Goal: Task Accomplishment & Management: Manage account settings

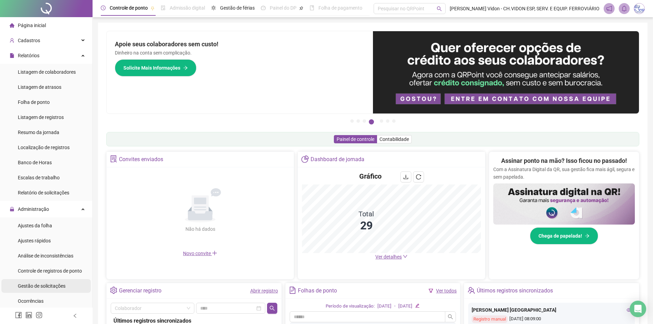
click at [60, 287] on span "Gestão de solicitações" at bounding box center [42, 285] width 48 height 5
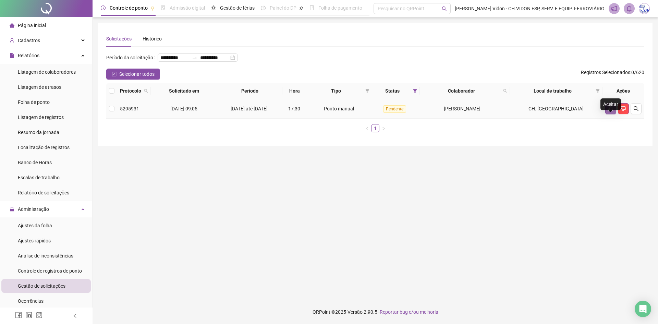
click at [612, 111] on icon "like" at bounding box center [610, 108] width 5 height 5
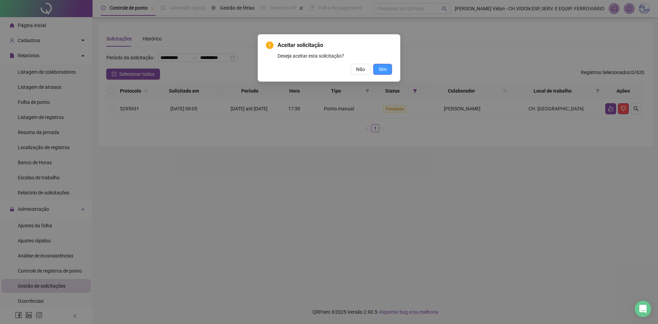
click at [383, 70] on span "Sim" at bounding box center [383, 69] width 8 height 8
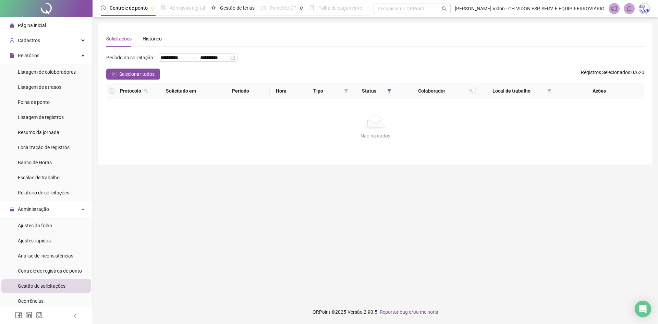
click at [46, 7] on div at bounding box center [46, 8] width 93 height 17
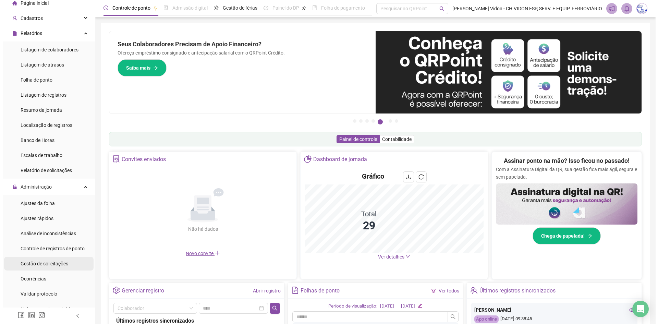
scroll to position [34, 0]
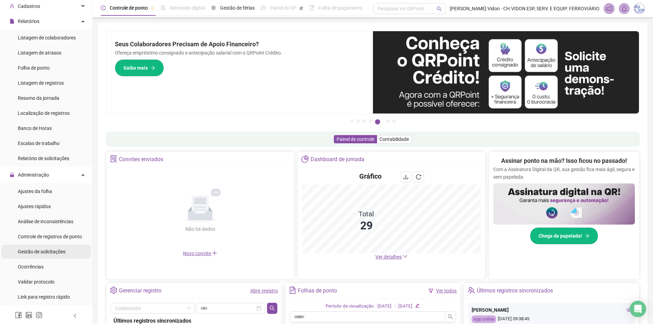
click at [66, 254] on li "Gestão de solicitações" at bounding box center [45, 252] width 89 height 14
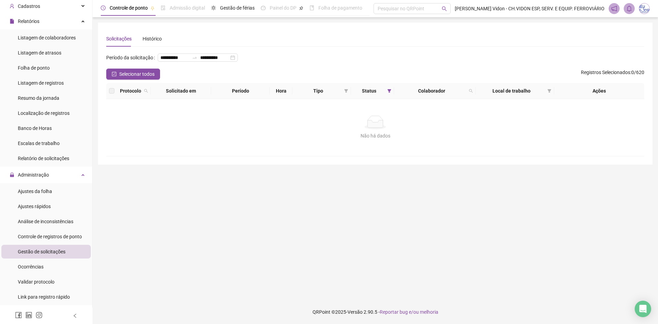
click at [176, 156] on div "Não há dados Não há dados" at bounding box center [375, 127] width 538 height 57
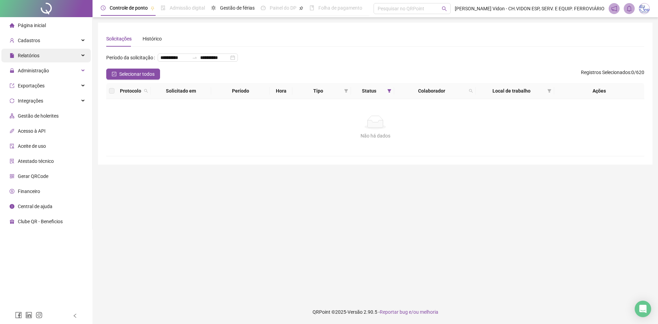
click at [50, 60] on div "Relatórios" at bounding box center [45, 56] width 89 height 14
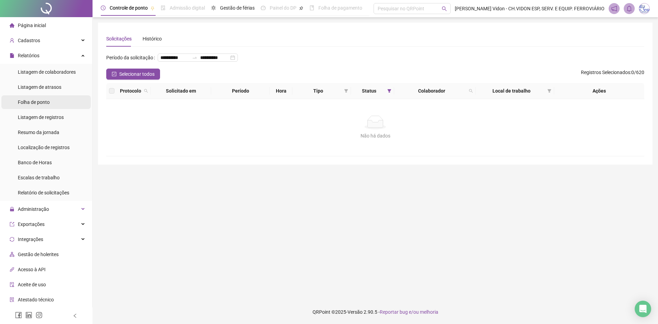
click at [55, 102] on li "Folha de ponto" at bounding box center [45, 102] width 89 height 14
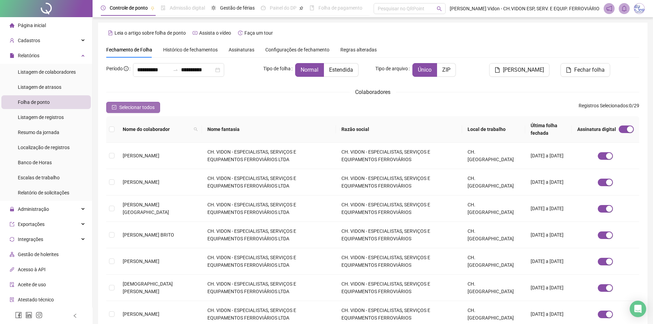
click at [137, 108] on span "Selecionar todos" at bounding box center [136, 108] width 35 height 8
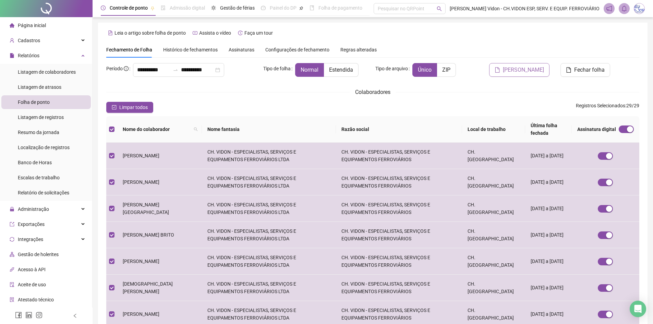
click at [528, 66] on span "[PERSON_NAME]" at bounding box center [523, 70] width 41 height 8
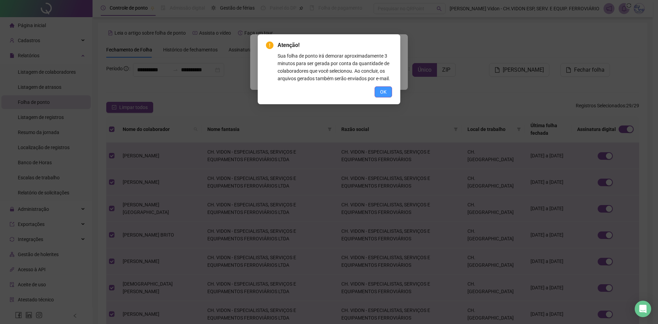
click at [383, 92] on span "OK" at bounding box center [383, 92] width 7 height 8
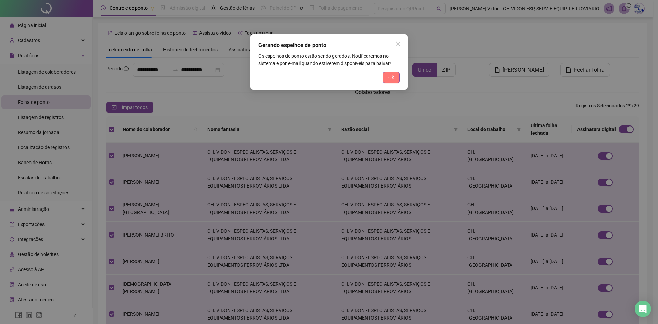
click at [393, 79] on span "Ok" at bounding box center [391, 78] width 6 height 8
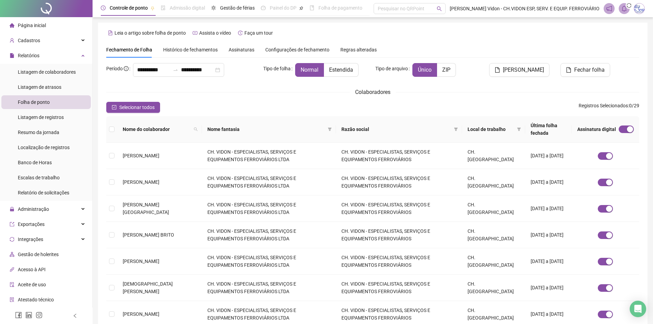
click at [233, 49] on span "Assinaturas" at bounding box center [242, 49] width 26 height 5
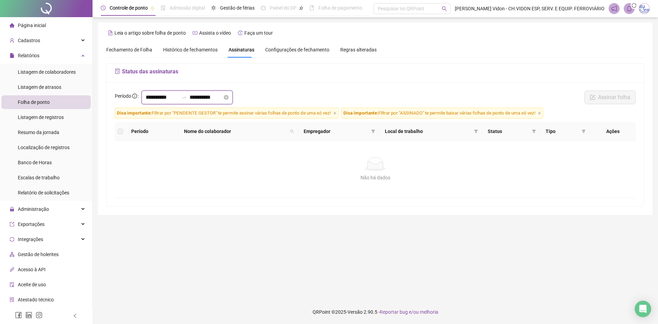
click at [166, 97] on input "**********" at bounding box center [162, 97] width 33 height 8
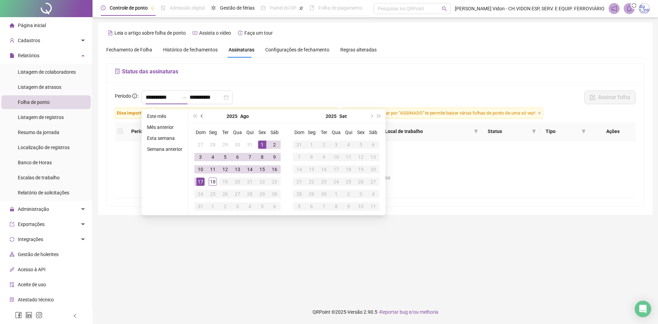
click at [204, 120] on button "prev-year" at bounding box center [202, 116] width 8 height 14
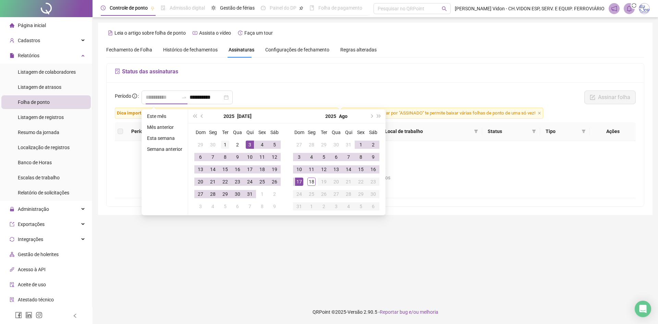
type input "**********"
click at [221, 145] on div "1" at bounding box center [225, 145] width 8 height 8
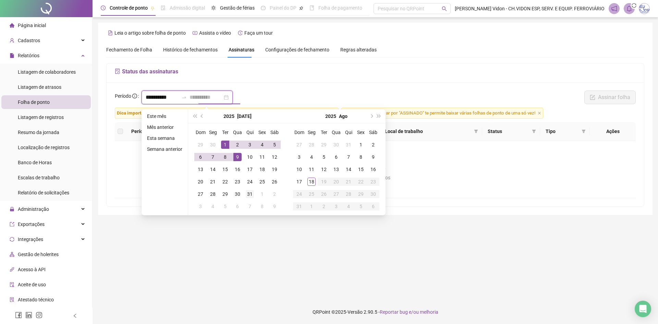
type input "**********"
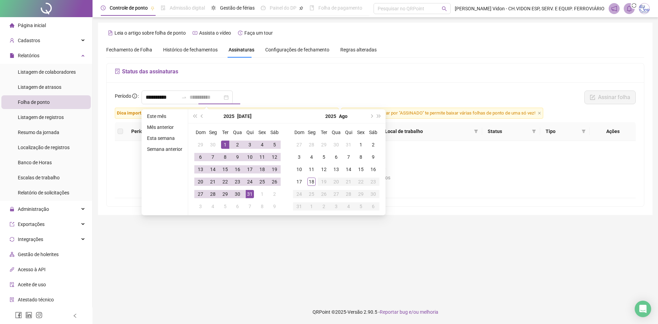
click at [252, 190] on div "31" at bounding box center [250, 194] width 8 height 8
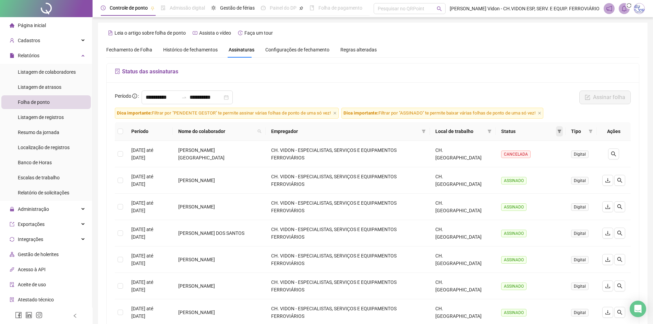
click at [560, 132] on icon "filter" at bounding box center [559, 131] width 4 height 4
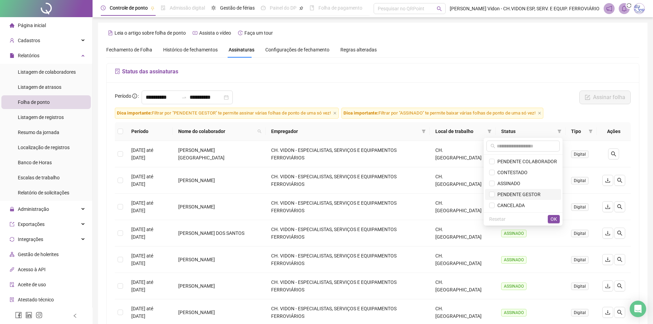
click at [537, 194] on span "PENDENTE GESTOR" at bounding box center [518, 194] width 46 height 5
click at [553, 218] on span "OK" at bounding box center [554, 219] width 7 height 8
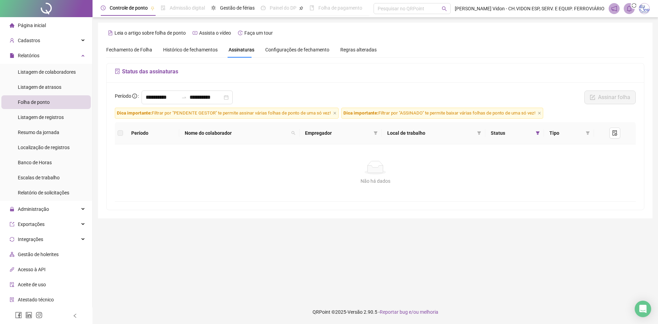
click at [46, 3] on div at bounding box center [46, 8] width 93 height 17
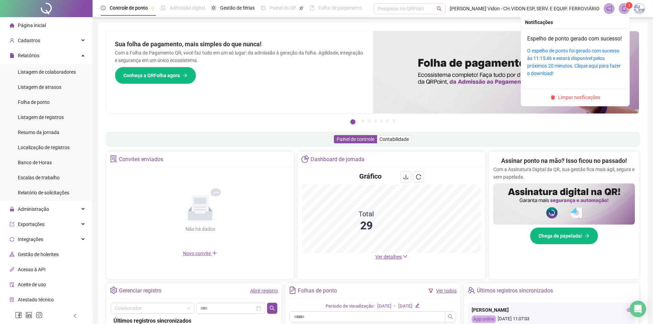
click at [631, 8] on sup "1" at bounding box center [629, 5] width 7 height 7
click at [578, 63] on link "O espelho de ponto foi gerado com sucesso às 11:15:46 e estará disponível pelos…" at bounding box center [574, 62] width 94 height 28
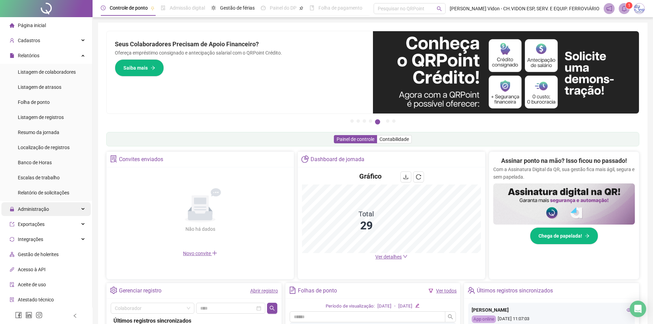
click at [51, 206] on div "Administração" at bounding box center [45, 209] width 89 height 14
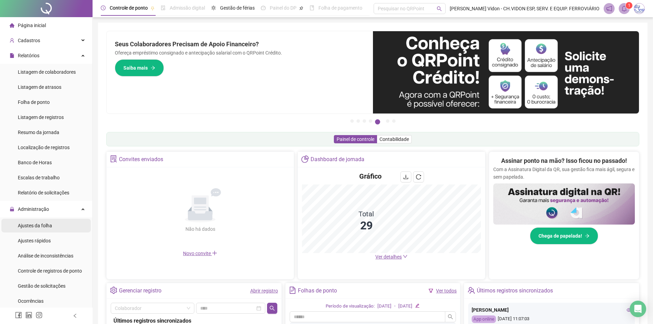
click at [48, 228] on span "Ajustes da folha" at bounding box center [35, 225] width 34 height 5
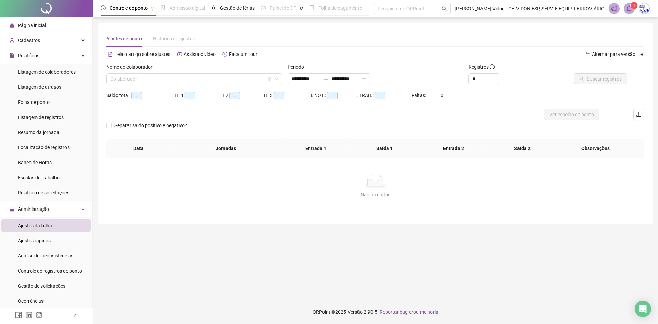
click at [155, 87] on div "Nome do colaborador Colaborador" at bounding box center [194, 76] width 181 height 27
click at [155, 80] on input "search" at bounding box center [190, 79] width 161 height 10
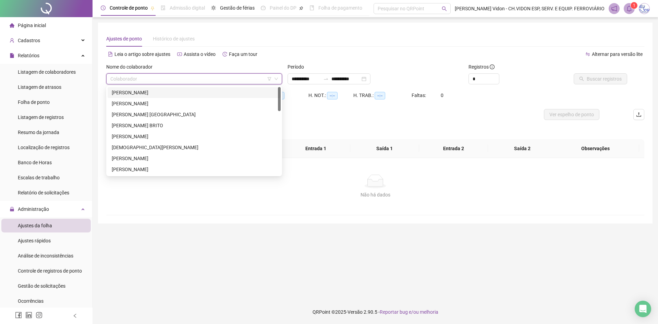
type input "**********"
click at [149, 145] on div "[DEMOGRAPHIC_DATA][PERSON_NAME]" at bounding box center [194, 148] width 165 height 8
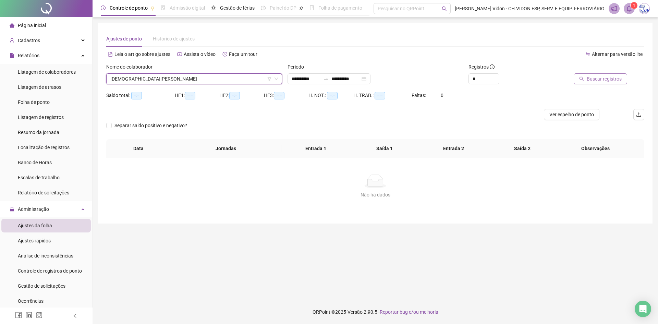
click at [582, 81] on icon "search" at bounding box center [581, 78] width 5 height 5
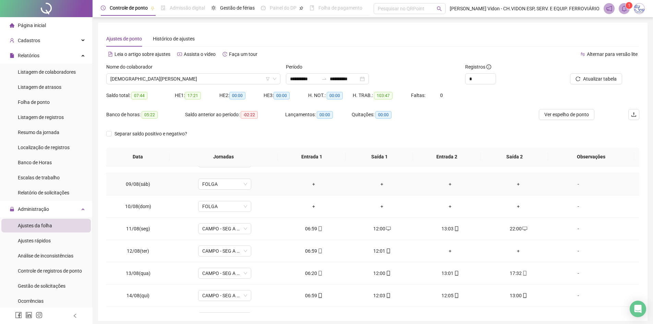
scroll to position [206, 0]
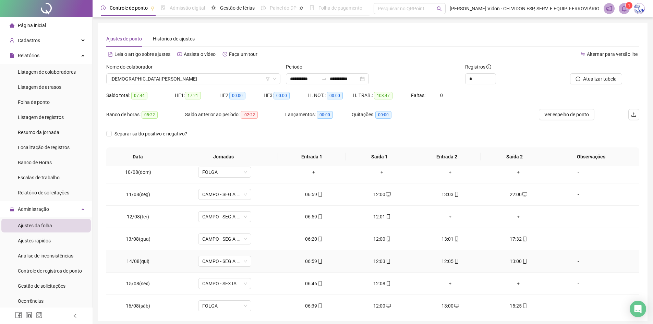
click at [380, 260] on div "12:03" at bounding box center [381, 261] width 57 height 8
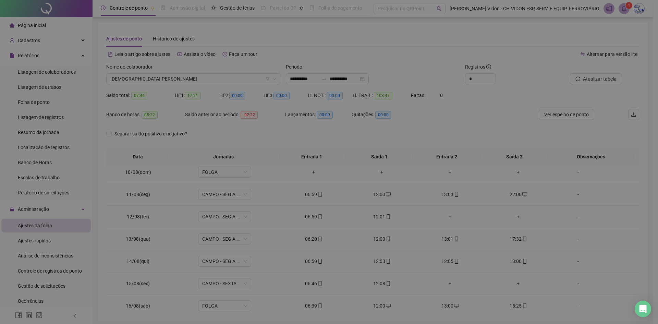
type input "**********"
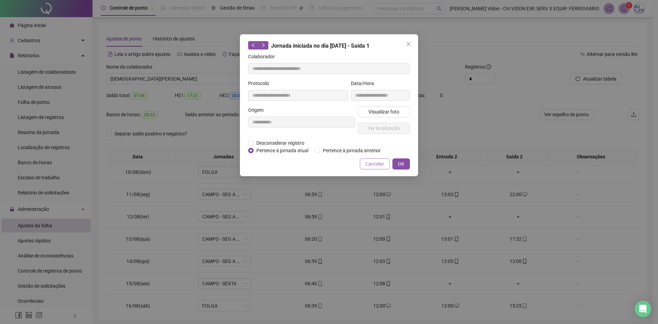
click at [367, 163] on span "Cancelar" at bounding box center [374, 164] width 19 height 8
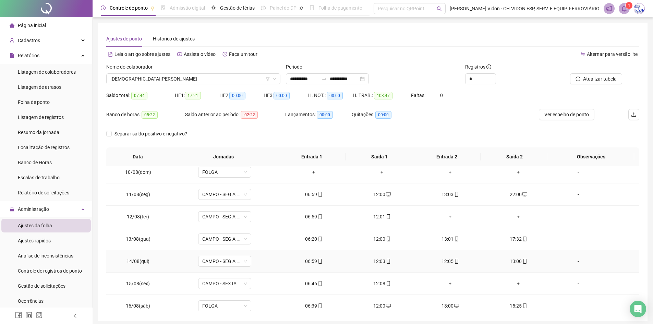
click at [446, 260] on div "12:05" at bounding box center [450, 261] width 57 height 8
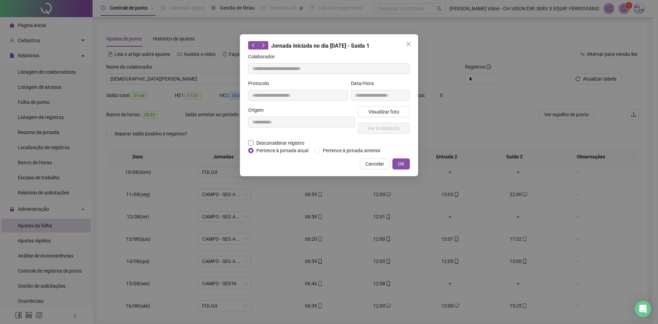
type input "**********"
click at [296, 141] on span "Desconsiderar registro" at bounding box center [280, 143] width 53 height 8
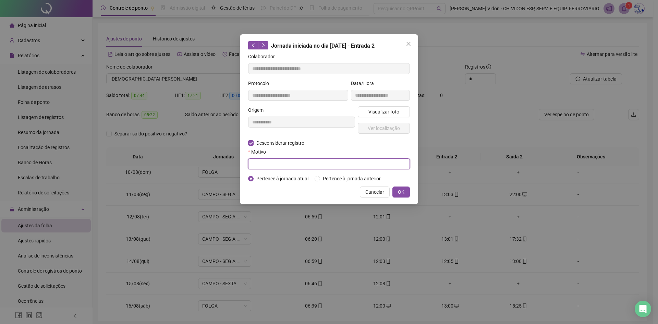
click at [296, 166] on input "text" at bounding box center [329, 163] width 162 height 11
type input "*********"
click at [401, 194] on span "OK" at bounding box center [401, 192] width 7 height 8
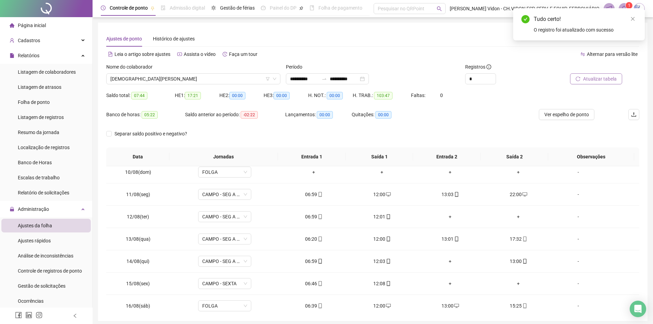
click at [593, 78] on span "Atualizar tabela" at bounding box center [600, 79] width 34 height 8
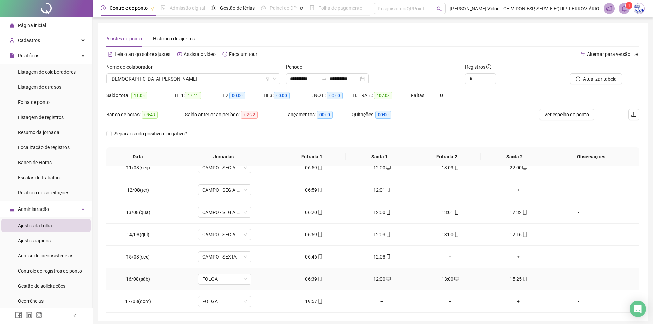
scroll to position [26, 0]
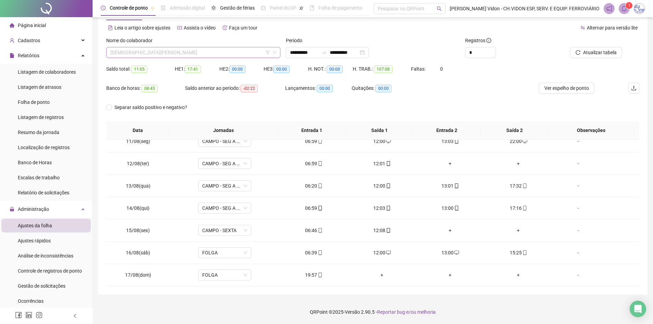
click at [180, 56] on span "[DEMOGRAPHIC_DATA][PERSON_NAME]" at bounding box center [193, 52] width 166 height 10
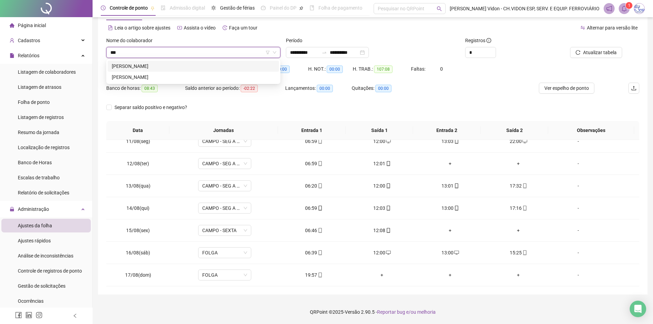
type input "****"
click at [180, 65] on div "[PERSON_NAME]" at bounding box center [193, 66] width 163 height 8
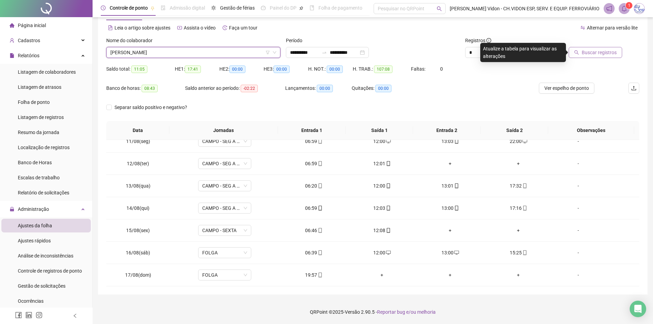
click at [601, 55] on span "Buscar registros" at bounding box center [599, 53] width 35 height 8
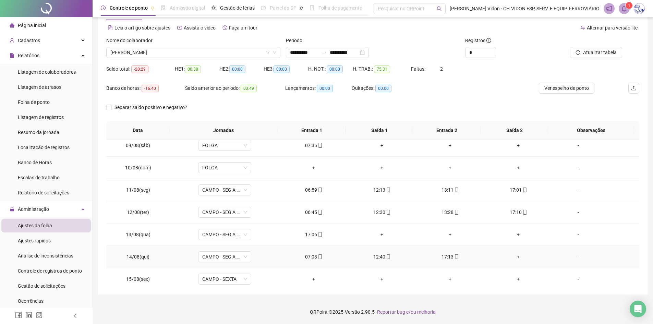
scroll to position [164, 0]
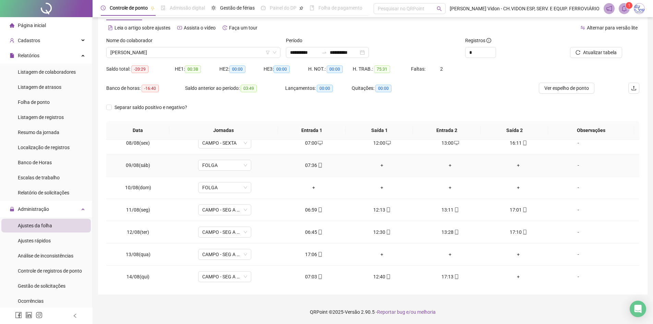
click at [310, 167] on div "07:36" at bounding box center [313, 165] width 57 height 8
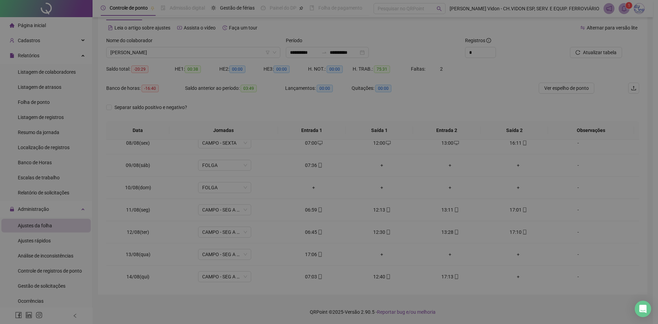
type input "**********"
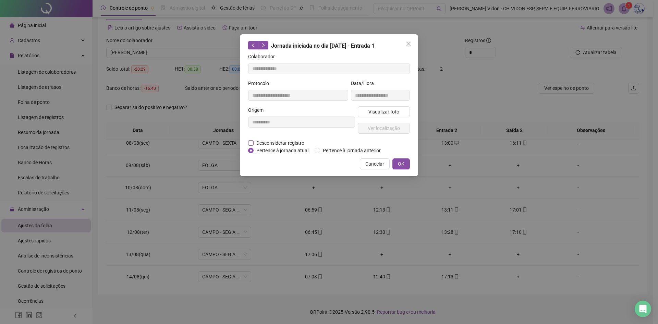
click at [264, 145] on span "Desconsiderar registro" at bounding box center [280, 143] width 53 height 8
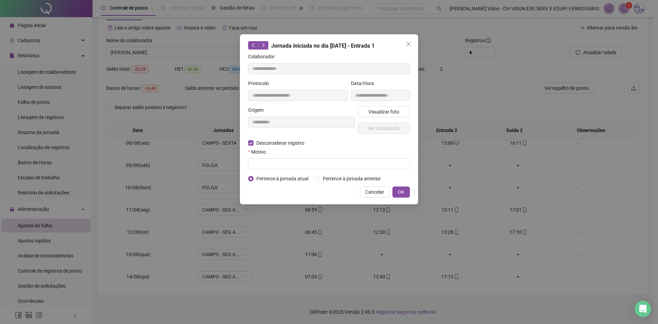
click at [274, 169] on form "**********" at bounding box center [329, 118] width 162 height 130
click at [275, 168] on input "text" at bounding box center [329, 163] width 162 height 11
type input "******"
click at [397, 187] on button "OK" at bounding box center [400, 191] width 17 height 11
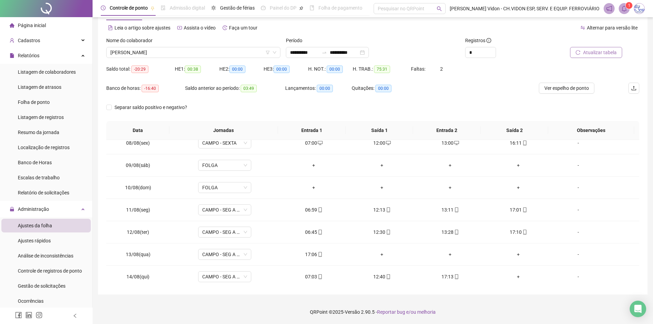
click at [584, 55] on span "Atualizar tabela" at bounding box center [600, 53] width 34 height 8
click at [182, 60] on div "Nome do colaborador LEONARDO DIAS" at bounding box center [194, 50] width 180 height 27
click at [182, 50] on span "[PERSON_NAME]" at bounding box center [193, 52] width 166 height 10
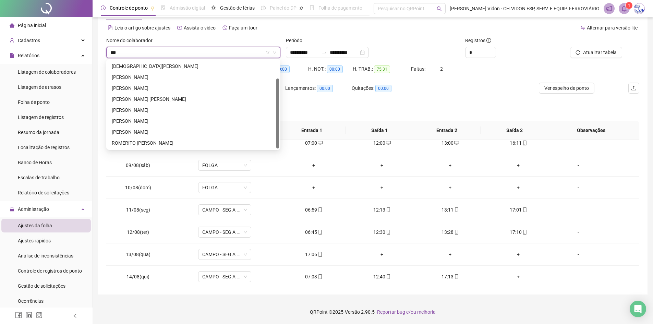
scroll to position [0, 0]
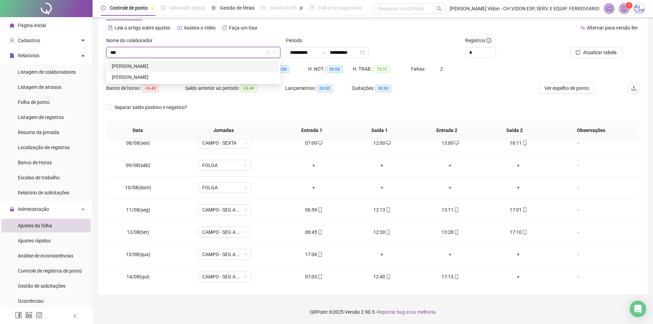
type input "****"
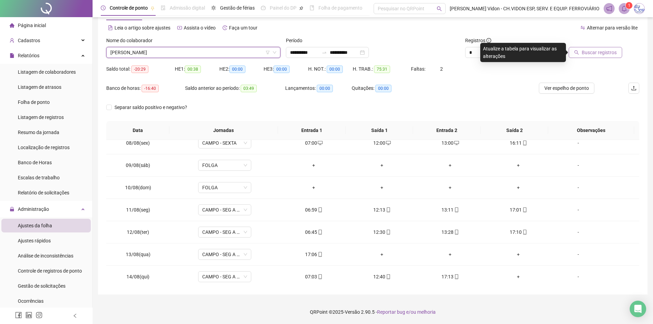
click at [606, 50] on span "Buscar registros" at bounding box center [599, 53] width 35 height 8
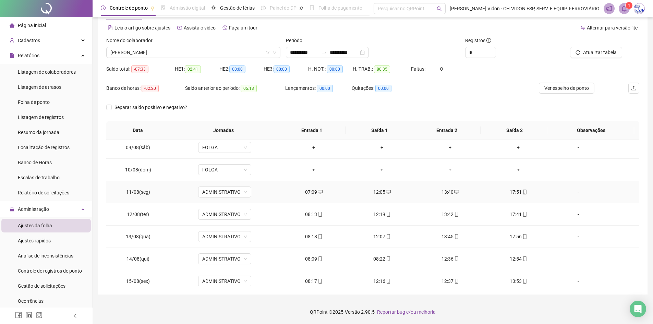
scroll to position [198, 0]
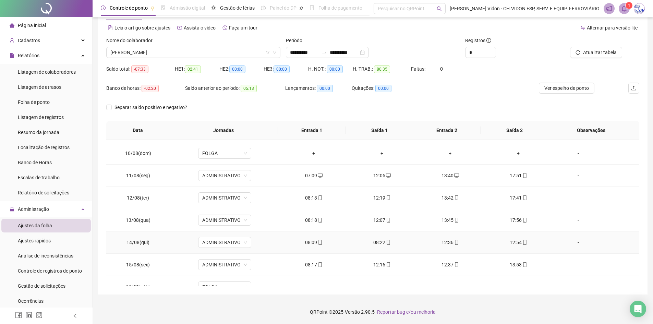
click at [380, 243] on div "08:22" at bounding box center [381, 243] width 57 height 8
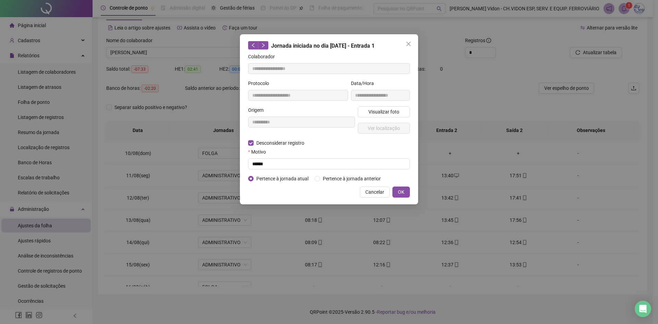
type input "**********"
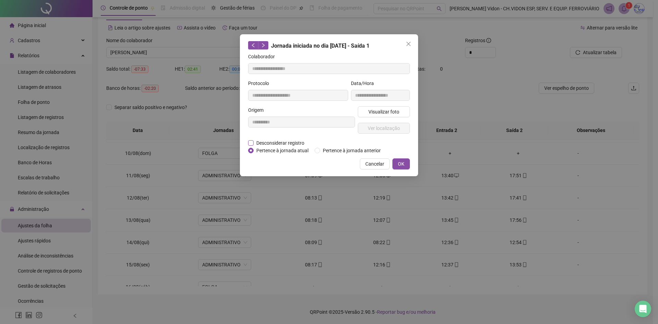
click at [276, 144] on span "Desconsiderar registro" at bounding box center [280, 143] width 53 height 8
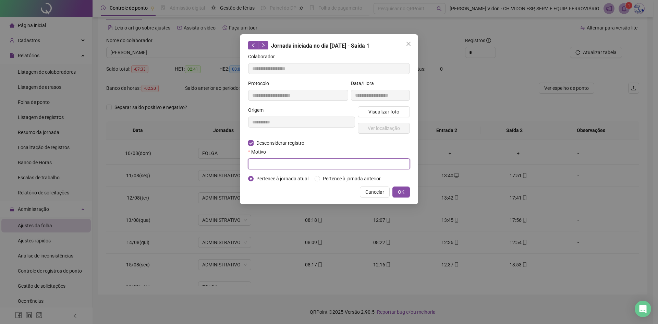
click at [273, 166] on input "text" at bounding box center [329, 163] width 162 height 11
type input "*********"
click at [402, 190] on span "OK" at bounding box center [401, 192] width 7 height 8
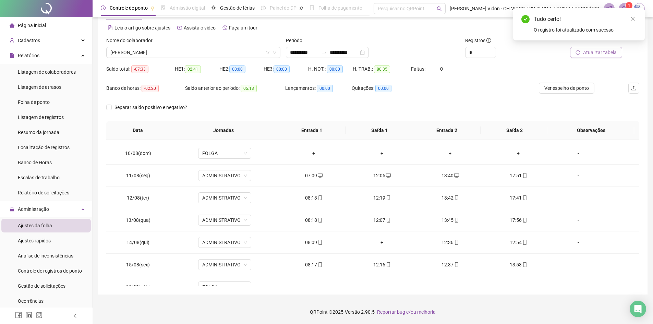
click at [598, 51] on span "Atualizar tabela" at bounding box center [600, 53] width 34 height 8
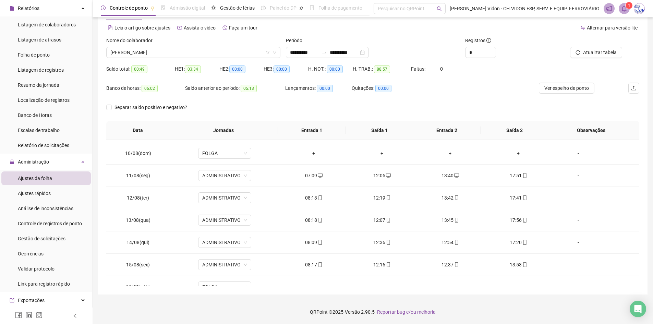
scroll to position [34, 0]
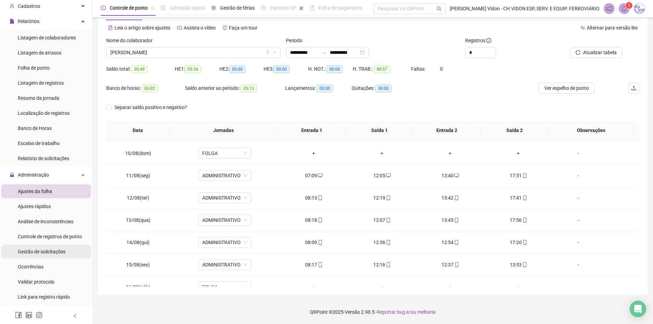
click at [61, 252] on span "Gestão de solicitações" at bounding box center [42, 251] width 48 height 5
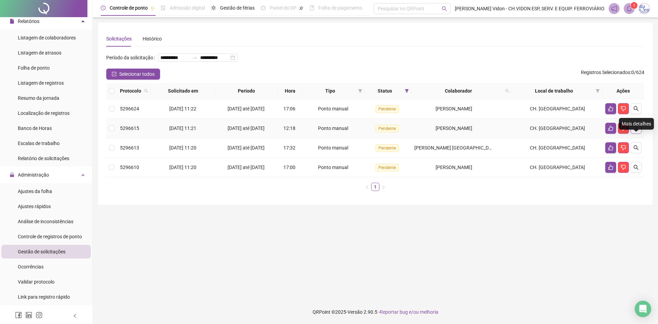
click at [638, 131] on icon "search" at bounding box center [635, 127] width 5 height 5
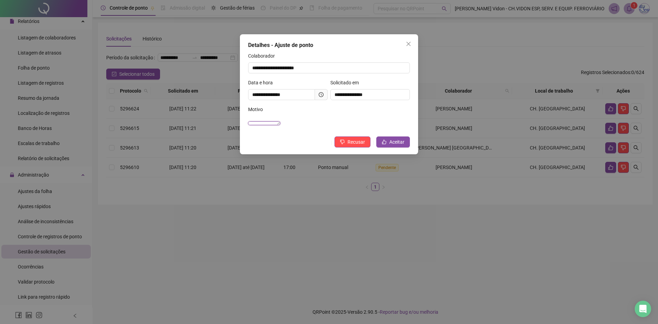
click at [280, 123] on textarea "**********" at bounding box center [264, 123] width 32 height 4
drag, startPoint x: 357, startPoint y: 126, endPoint x: 216, endPoint y: 113, distance: 141.5
click at [216, 113] on div "**********" at bounding box center [329, 162] width 658 height 324
click at [358, 146] on span "Recusar" at bounding box center [356, 142] width 17 height 8
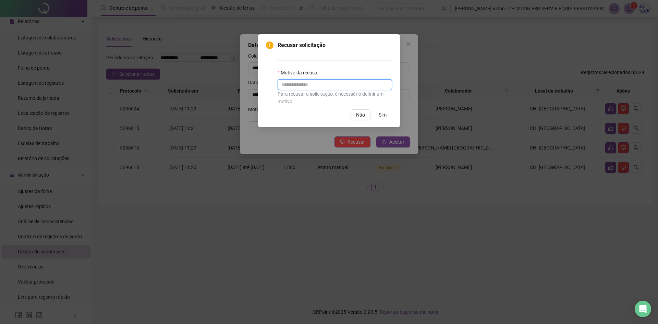
click at [308, 82] on input "text" at bounding box center [335, 84] width 114 height 11
type input "*"
type input "**********"
click at [379, 114] on span "Sim" at bounding box center [383, 115] width 8 height 8
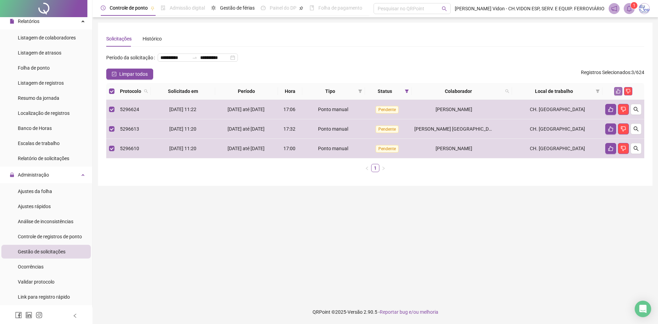
click at [618, 94] on icon "like" at bounding box center [618, 91] width 5 height 5
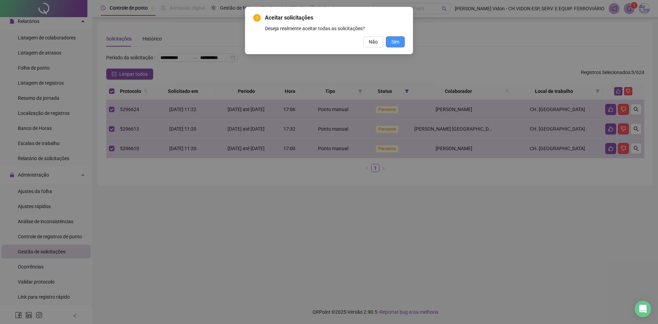
click at [396, 41] on span "Sim" at bounding box center [395, 42] width 8 height 8
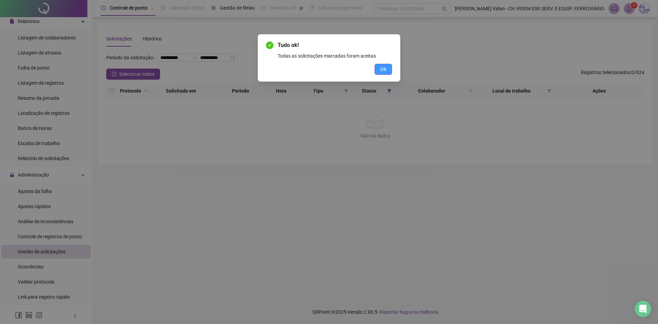
click at [381, 65] on span "OK" at bounding box center [383, 69] width 7 height 8
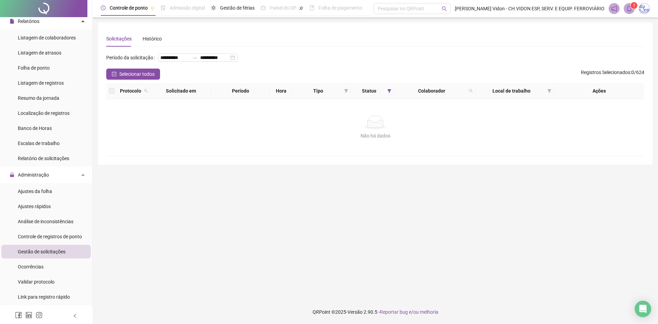
click at [52, 12] on div at bounding box center [43, 8] width 87 height 17
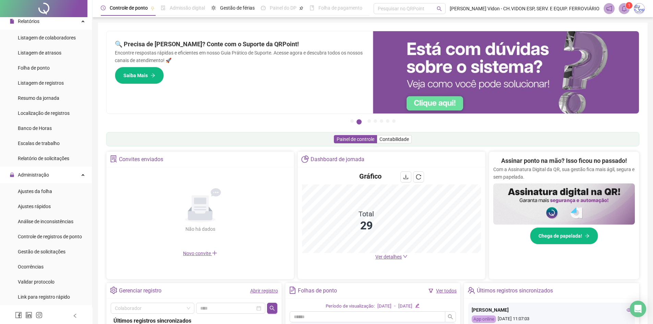
click at [49, 11] on div at bounding box center [43, 8] width 87 height 17
click at [45, 8] on div at bounding box center [43, 8] width 87 height 17
click at [53, 251] on span "Gestão de solicitações" at bounding box center [42, 251] width 48 height 5
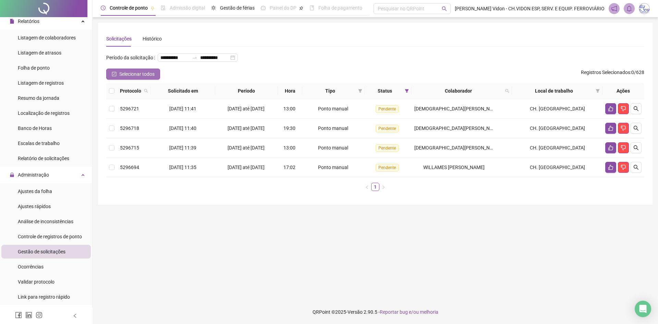
click at [136, 78] on span "Selecionar todos" at bounding box center [136, 74] width 35 height 8
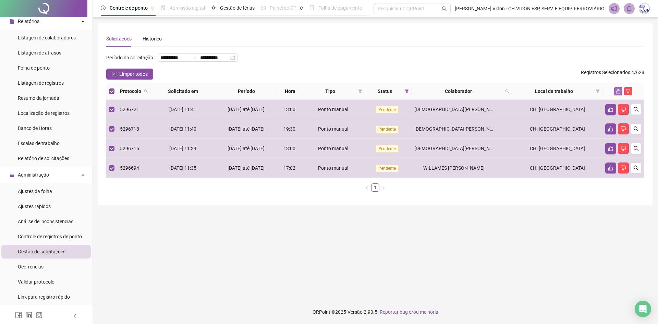
click at [617, 94] on icon "like" at bounding box center [618, 91] width 5 height 5
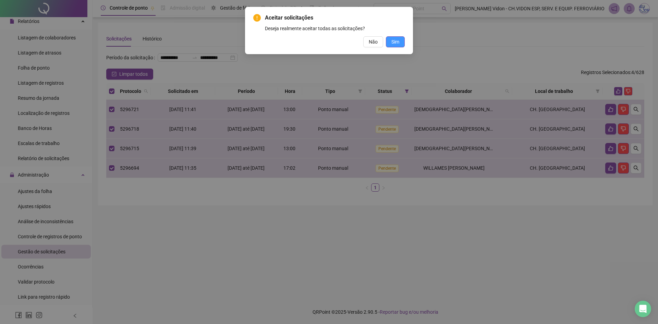
click at [400, 44] on button "Sim" at bounding box center [395, 41] width 19 height 11
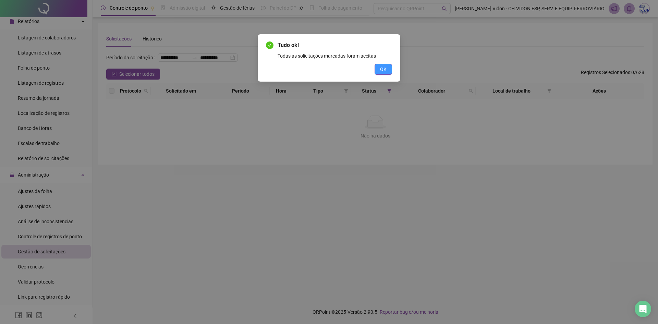
click at [383, 64] on button "OK" at bounding box center [383, 69] width 17 height 11
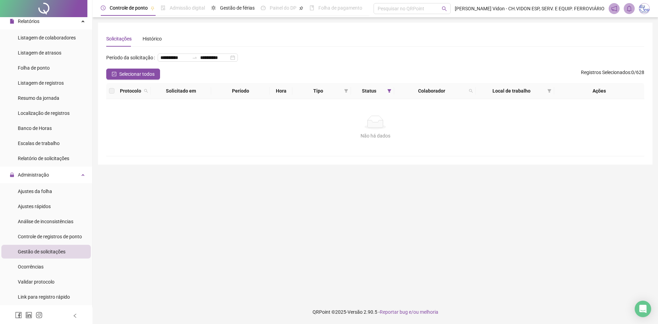
click at [45, 8] on div at bounding box center [43, 8] width 87 height 17
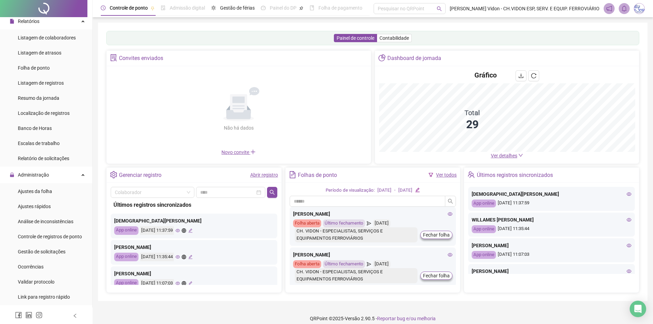
click at [48, 11] on div at bounding box center [43, 8] width 87 height 17
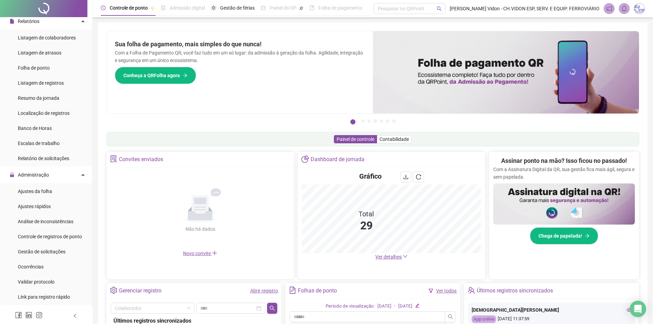
click at [47, 2] on div at bounding box center [43, 8] width 87 height 17
click at [61, 254] on span "Gestão de solicitações" at bounding box center [42, 251] width 48 height 5
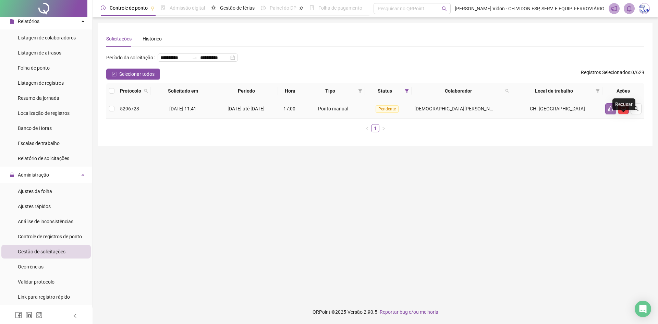
click at [608, 114] on button "button" at bounding box center [610, 108] width 11 height 11
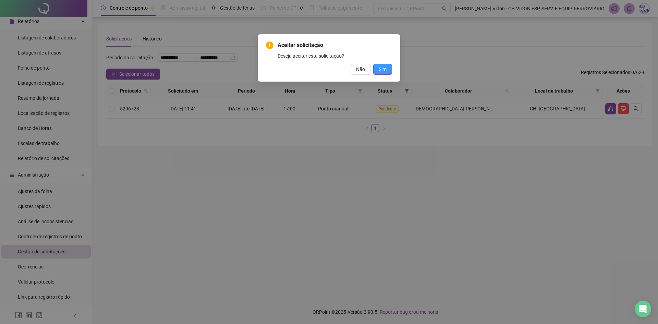
click at [389, 71] on button "Sim" at bounding box center [382, 69] width 19 height 11
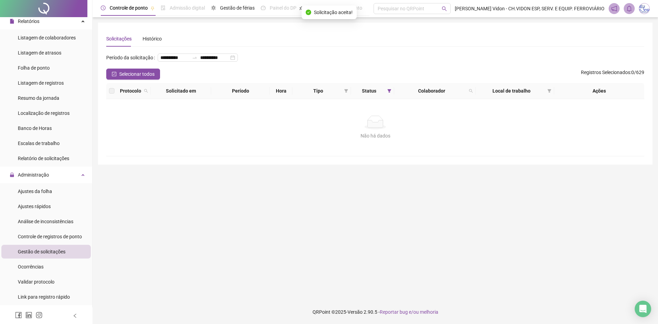
click at [42, 10] on div at bounding box center [43, 8] width 87 height 17
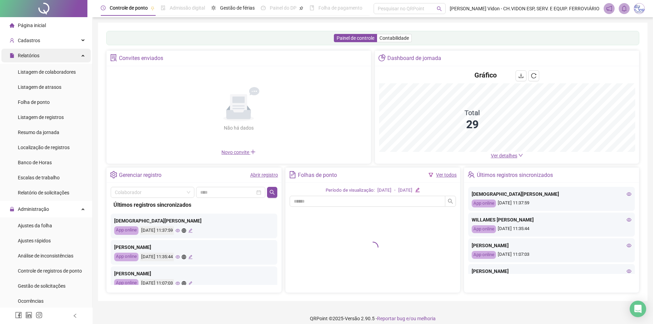
click at [52, 58] on div "Relatórios" at bounding box center [45, 56] width 89 height 14
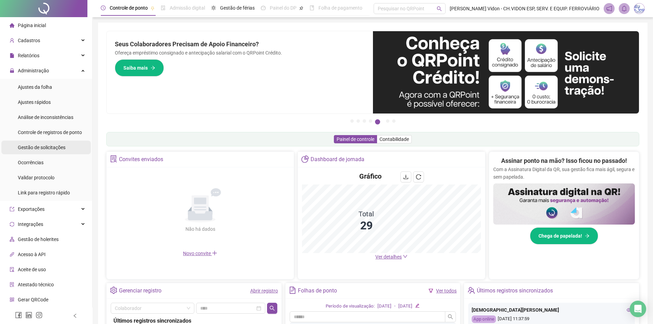
click at [56, 147] on span "Gestão de solicitações" at bounding box center [42, 147] width 48 height 5
